Goal: Navigation & Orientation: Find specific page/section

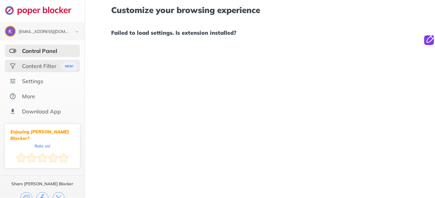
click at [34, 69] on div "Content Filter" at bounding box center [39, 66] width 34 height 7
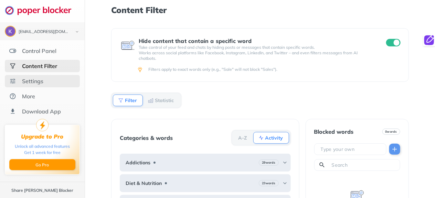
click at [43, 80] on div "Settings" at bounding box center [32, 81] width 21 height 7
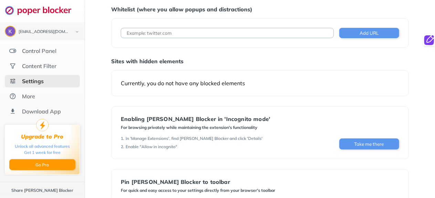
scroll to position [82, 0]
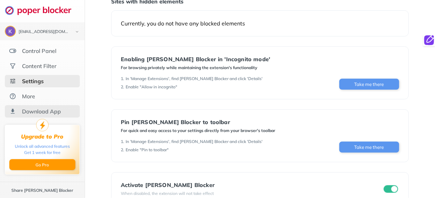
click at [36, 107] on div "Download App" at bounding box center [42, 111] width 75 height 12
